Goal: Navigation & Orientation: Find specific page/section

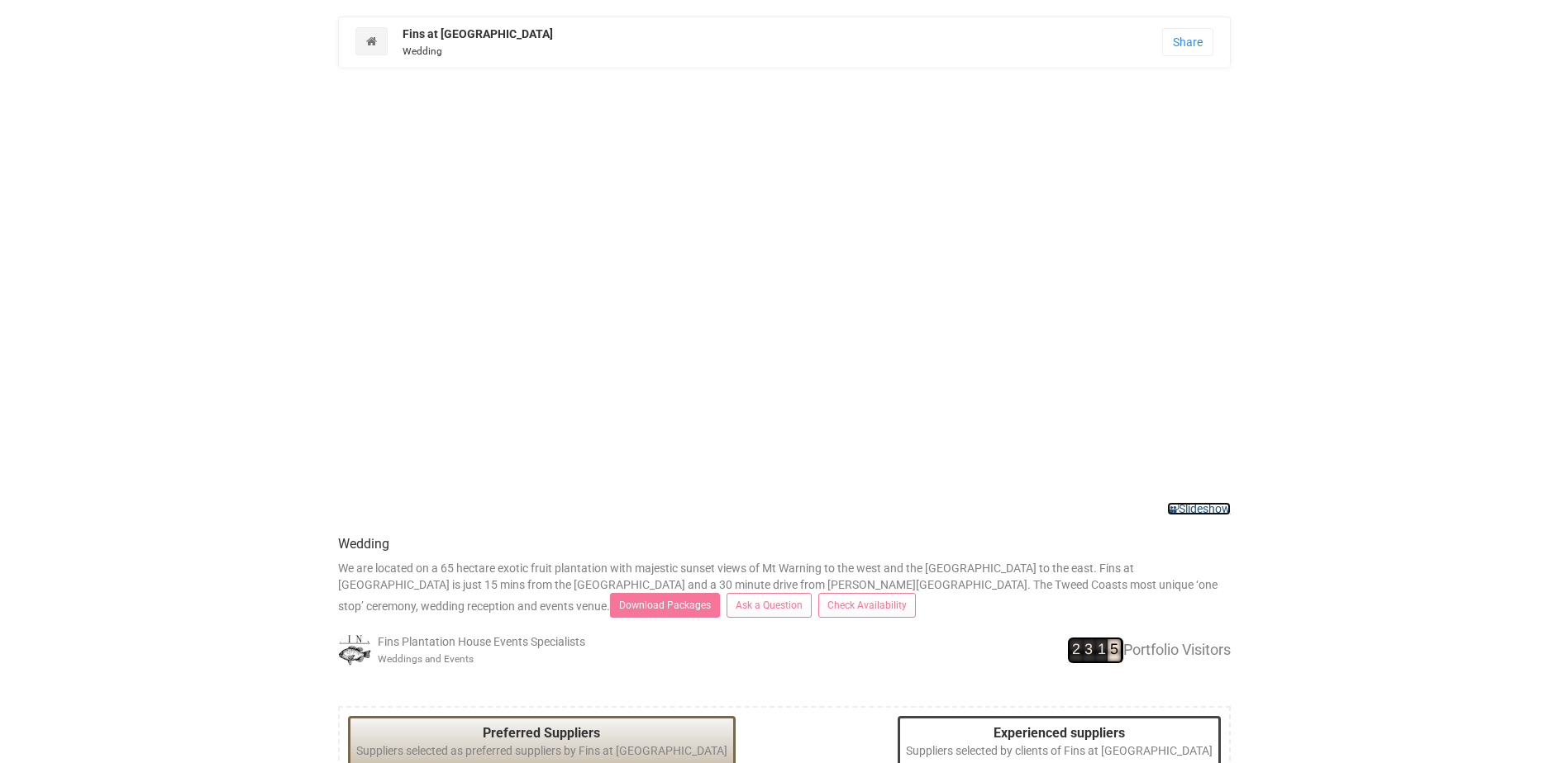
click at [1212, 507] on link "Slideshow" at bounding box center [1199, 509] width 64 height 13
click at [379, 43] on link at bounding box center [371, 42] width 32 height 28
